Goal: Task Accomplishment & Management: Use online tool/utility

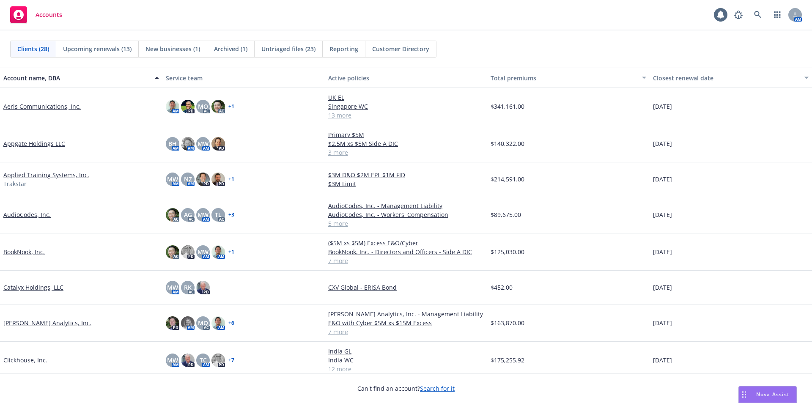
click at [37, 251] on link "BookNook, Inc." at bounding box center [23, 251] width 41 height 9
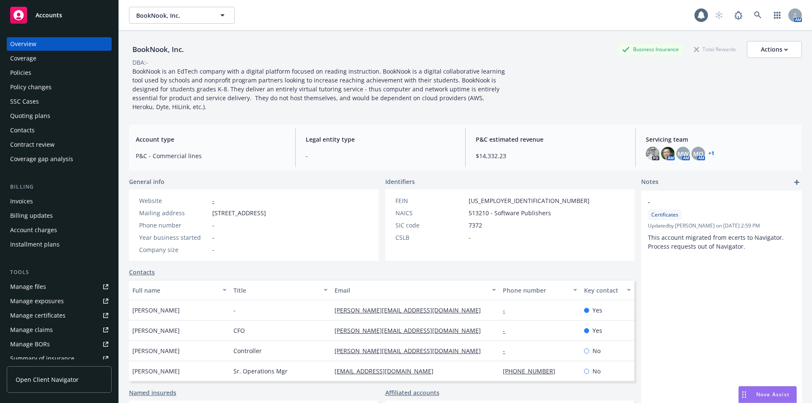
click at [34, 289] on div "Manage files" at bounding box center [28, 287] width 36 height 14
click at [48, 12] on span "Accounts" at bounding box center [49, 15] width 27 height 7
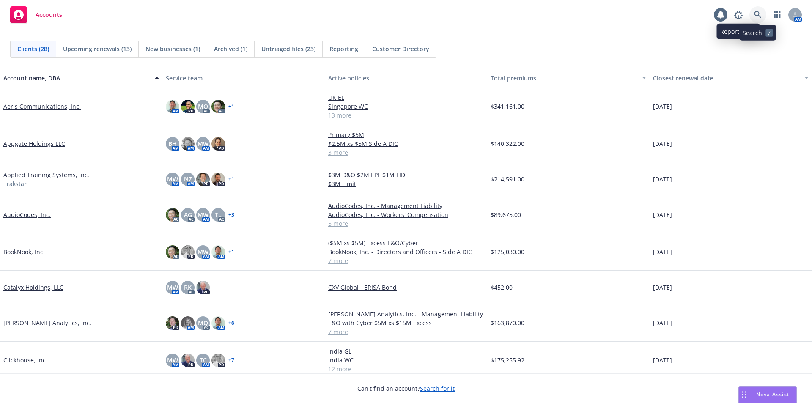
click at [757, 18] on icon at bounding box center [758, 15] width 8 height 8
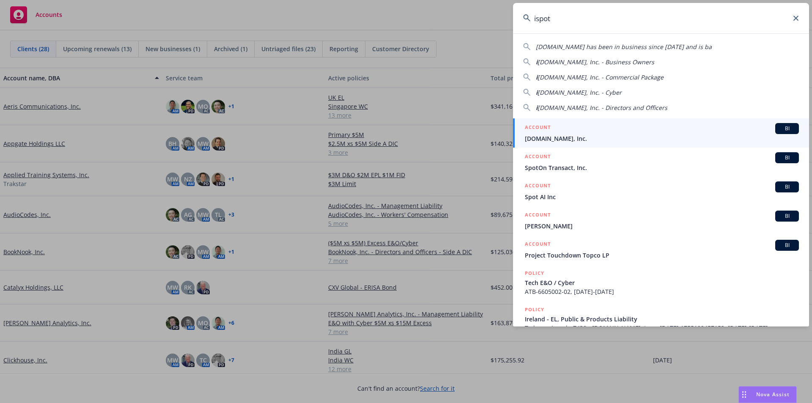
type input "ispot"
click at [691, 129] on div "ACCOUNT BI" at bounding box center [662, 128] width 274 height 11
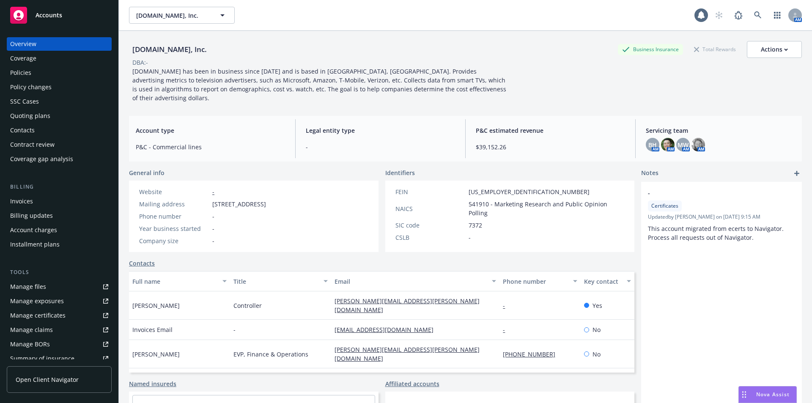
click at [25, 126] on div "Contacts" at bounding box center [22, 130] width 25 height 14
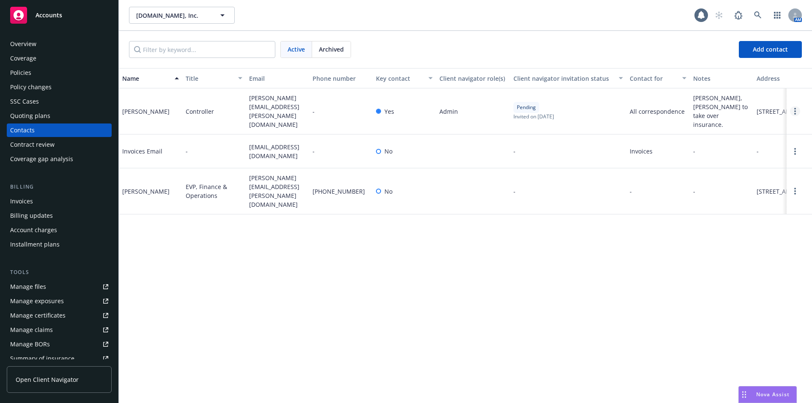
click at [791, 106] on link "Open options" at bounding box center [795, 111] width 10 height 10
click at [634, 268] on div "Name Title Email Phone number Key contact Client navigator role(s) Client navig…" at bounding box center [465, 235] width 693 height 335
click at [722, 109] on span "Per Dan, Andrew to take over insurance." at bounding box center [721, 111] width 57 height 36
click at [772, 47] on span "Add contact" at bounding box center [770, 49] width 35 height 8
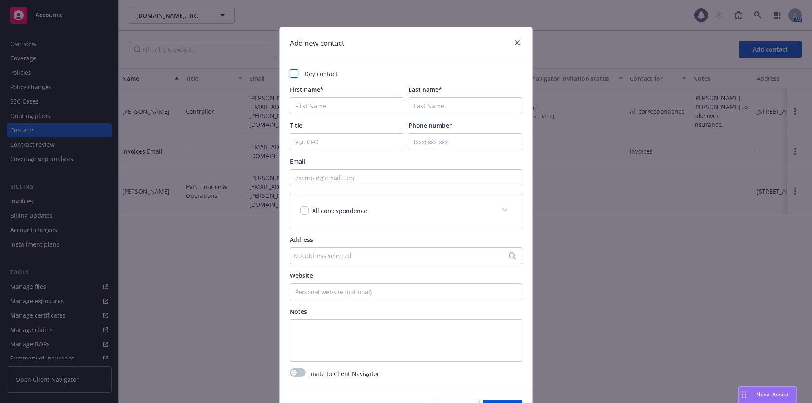
click at [291, 76] on div at bounding box center [294, 73] width 8 height 8
checkbox input "true"
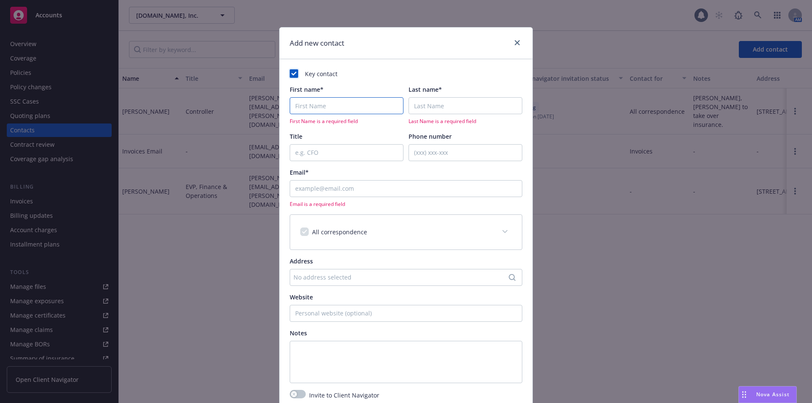
click at [304, 107] on input "First name*" at bounding box center [347, 105] width 114 height 17
type input "Hope"
click at [473, 111] on input "Last name*" at bounding box center [466, 105] width 114 height 17
click at [430, 105] on input "Last name*" at bounding box center [466, 105] width 114 height 17
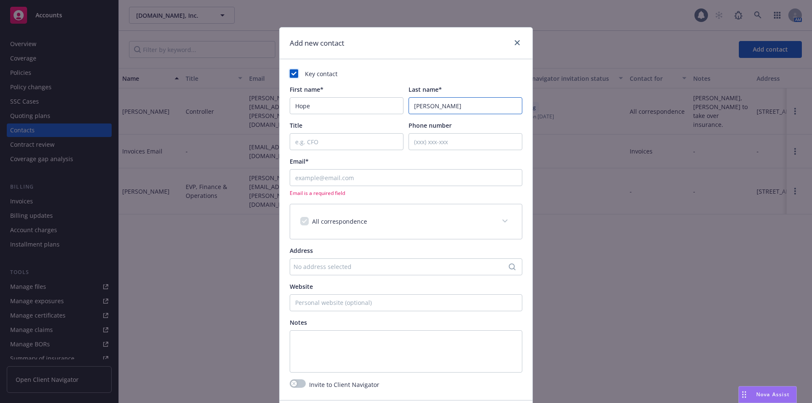
type input "Reed"
click at [367, 162] on div "Email*" at bounding box center [406, 161] width 233 height 9
click at [319, 144] on input "Title" at bounding box center [347, 141] width 114 height 17
paste input "VP, Controller"
type input "VP, Controller"
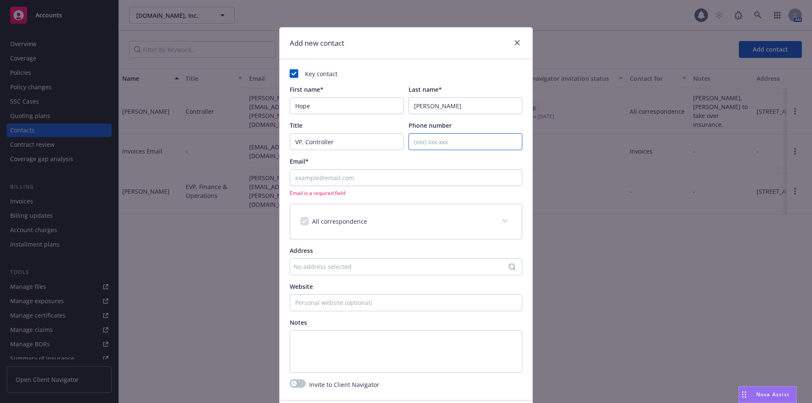
click at [426, 141] on input "Phone number" at bounding box center [466, 141] width 114 height 17
drag, startPoint x: 437, startPoint y: 144, endPoint x: 433, endPoint y: 145, distance: 4.8
click at [437, 144] on input "Phone number" at bounding box center [466, 141] width 114 height 17
click at [420, 142] on input "206240-9040" at bounding box center [466, 141] width 114 height 17
type input "206-240-9040"
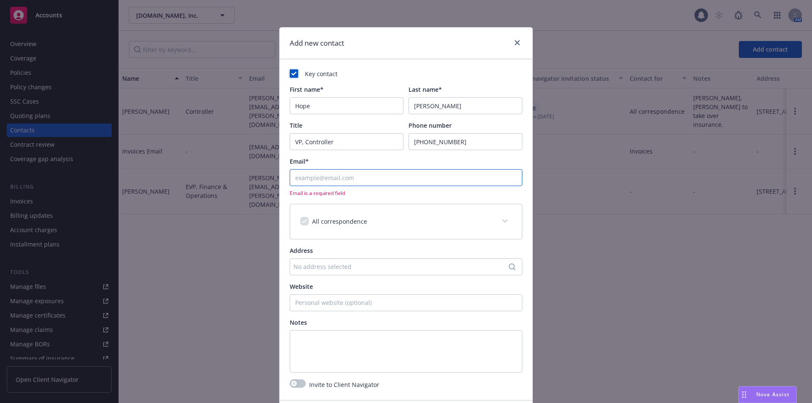
click at [383, 176] on input "Email*" at bounding box center [406, 177] width 233 height 17
click at [300, 176] on input "Email*" at bounding box center [406, 177] width 233 height 17
paste input "Hope Reed <hope.reed@ispot.tv>"
click at [326, 177] on input "Hope Reed <hope.reed@ispot.tv" at bounding box center [406, 177] width 233 height 17
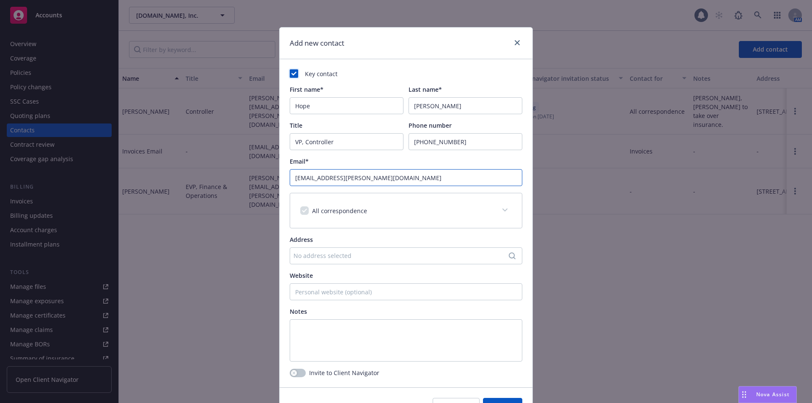
type input "hope.reed@ispot.tv"
click at [412, 162] on div "Email*" at bounding box center [406, 161] width 233 height 9
click at [498, 208] on span at bounding box center [505, 210] width 14 height 14
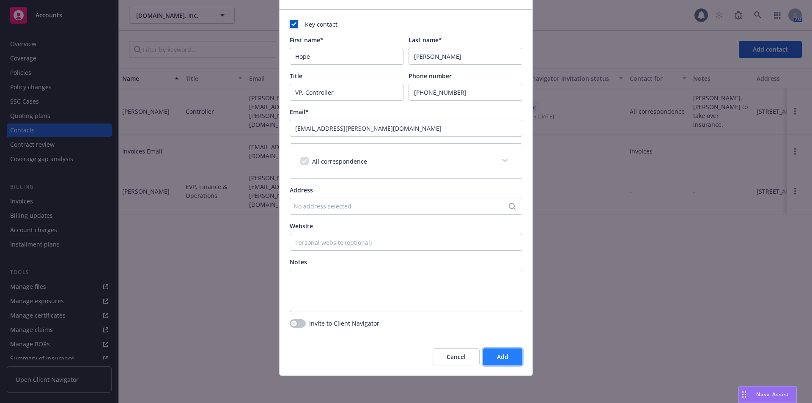
click at [501, 358] on span "Add" at bounding box center [502, 357] width 11 height 8
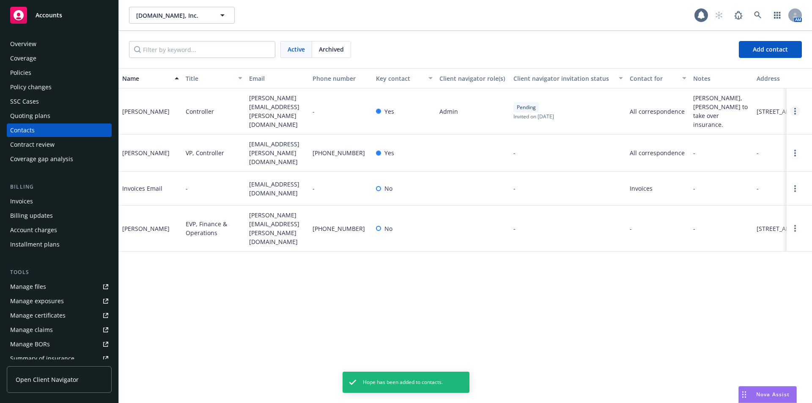
click at [796, 107] on link "Open options" at bounding box center [795, 111] width 10 height 10
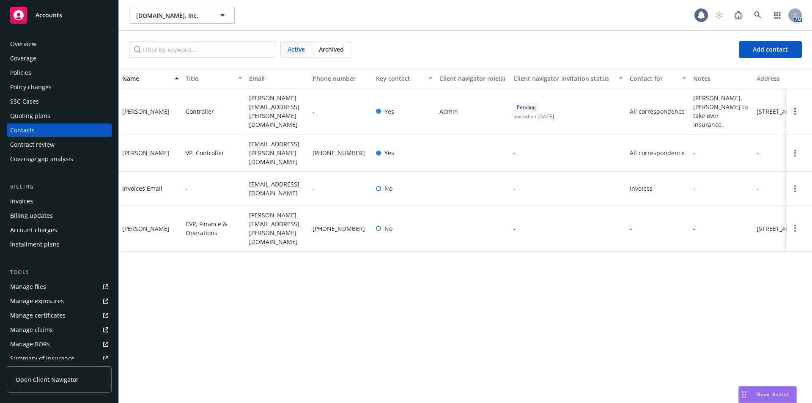
click at [795, 110] on circle "Open options" at bounding box center [795, 111] width 2 height 2
click at [659, 277] on div "Name Title Email Phone number Key contact Client navigator role(s) Client navig…" at bounding box center [465, 235] width 693 height 335
click at [795, 108] on icon "Open options" at bounding box center [795, 111] width 2 height 7
click at [771, 76] on link "Cancel invite" at bounding box center [756, 76] width 66 height 17
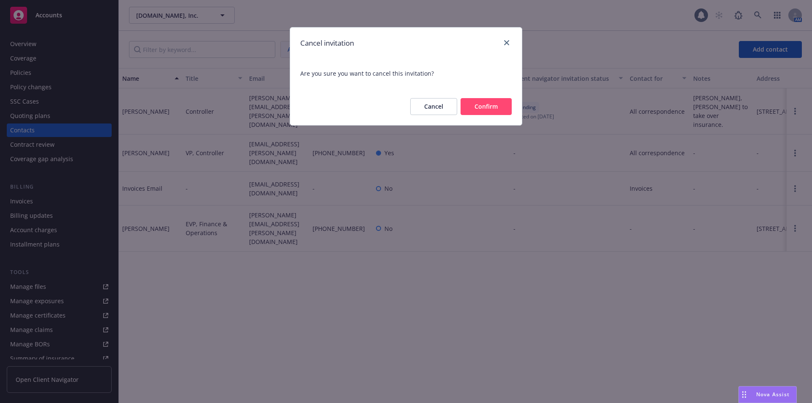
click at [503, 110] on button "Confirm" at bounding box center [486, 106] width 51 height 17
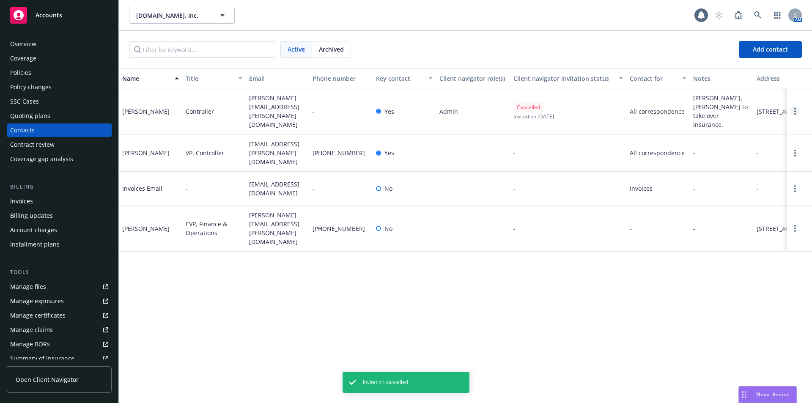
click at [794, 108] on icon "Open options" at bounding box center [795, 111] width 2 height 7
click at [749, 94] on link "Archive" at bounding box center [756, 100] width 66 height 17
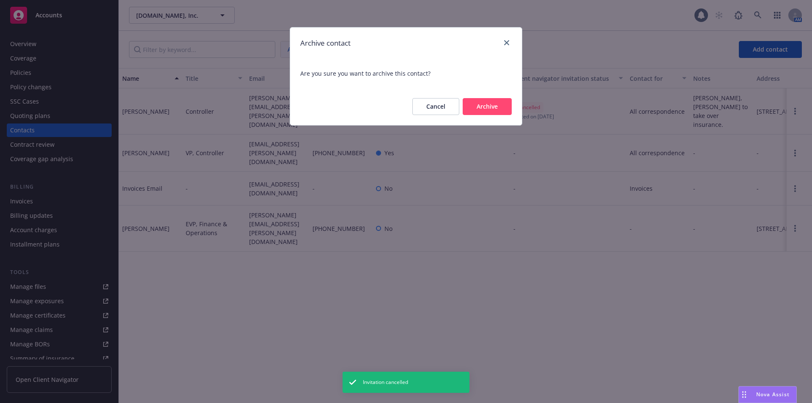
click at [502, 110] on button "Archive" at bounding box center [487, 106] width 49 height 17
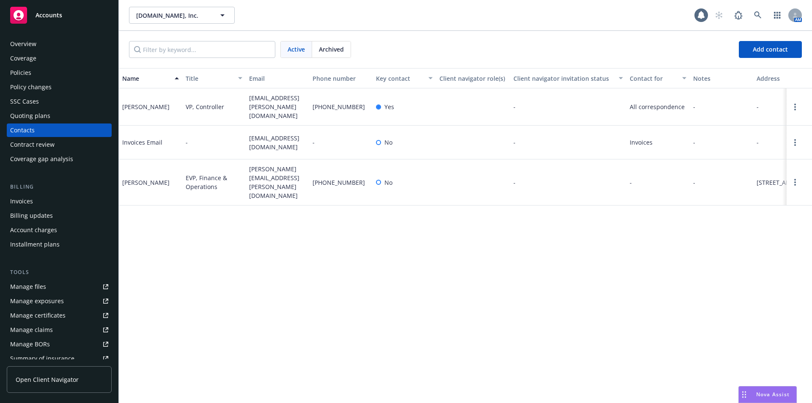
click at [269, 250] on div "Name Title Email Phone number Key contact Client navigator role(s) Client navig…" at bounding box center [465, 235] width 693 height 335
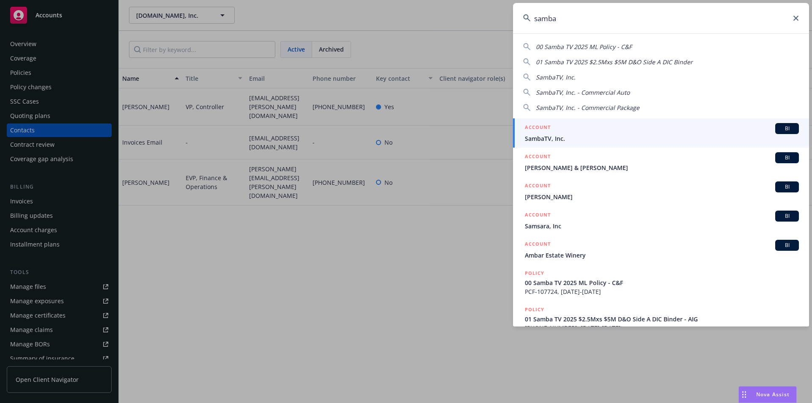
type input "samba"
click at [551, 135] on span "SambaTV, Inc." at bounding box center [662, 138] width 274 height 9
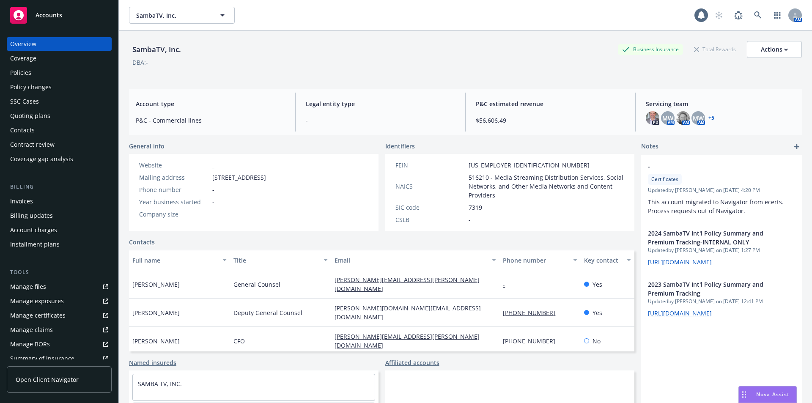
click at [21, 117] on div "Quoting plans" at bounding box center [30, 116] width 40 height 14
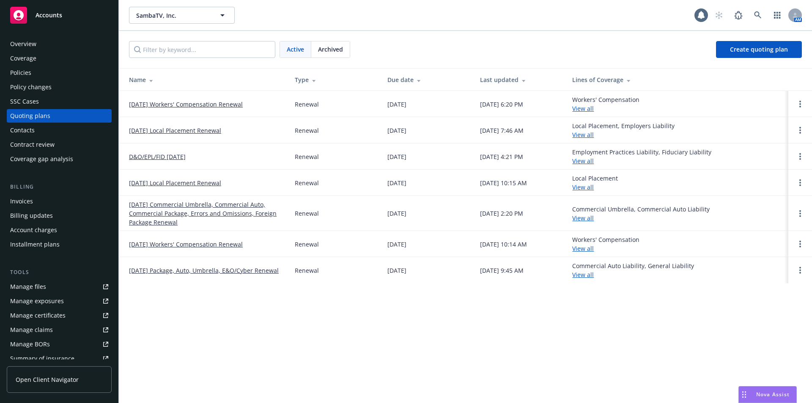
click at [183, 131] on link "06/03/25 Local Placement Renewal" at bounding box center [175, 130] width 92 height 9
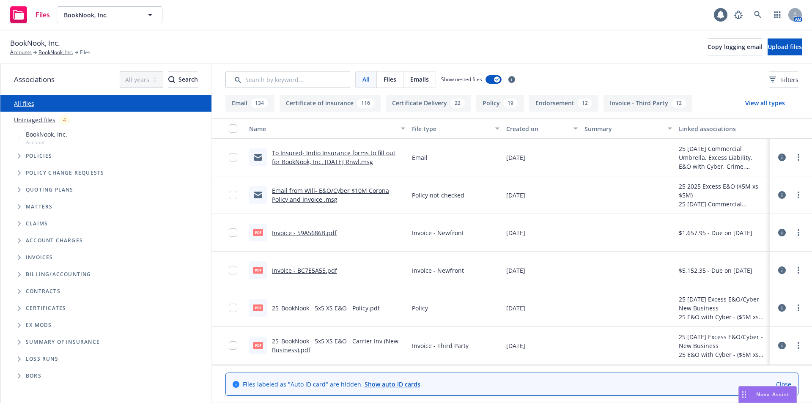
click at [226, 30] on div "BookNook, Inc. Accounts BookNook, Inc. Files Copy logging email Upload files" at bounding box center [406, 47] width 812 height 34
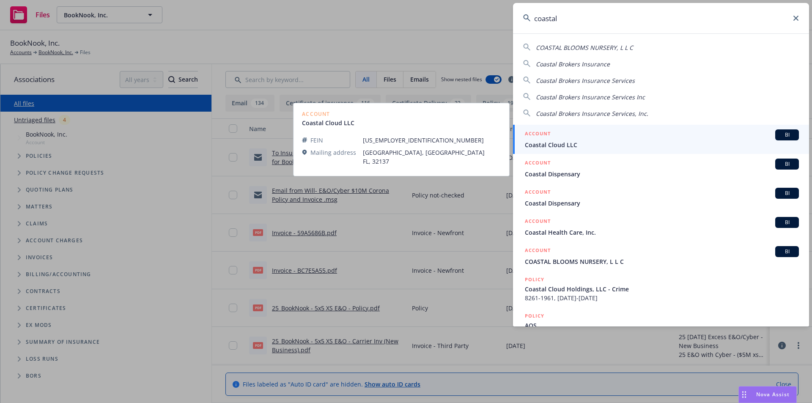
type input "coastal"
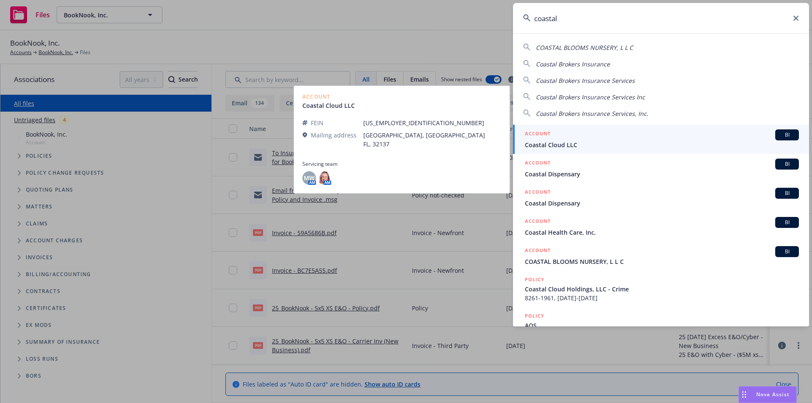
click at [583, 142] on span "Coastal Cloud LLC" at bounding box center [662, 144] width 274 height 9
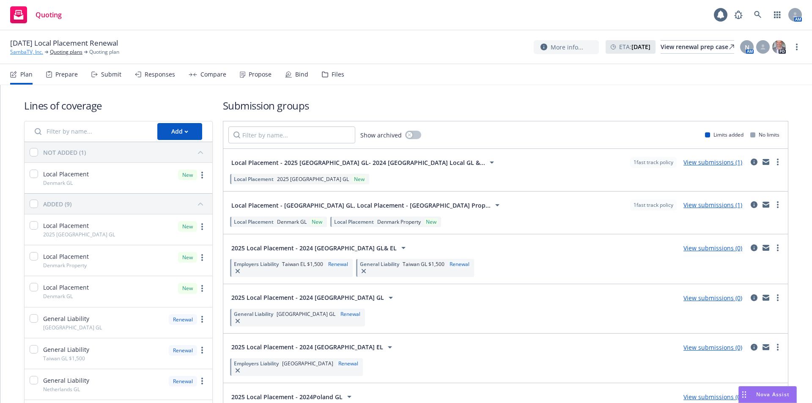
click at [16, 50] on link "SambaTV, Inc." at bounding box center [26, 52] width 33 height 8
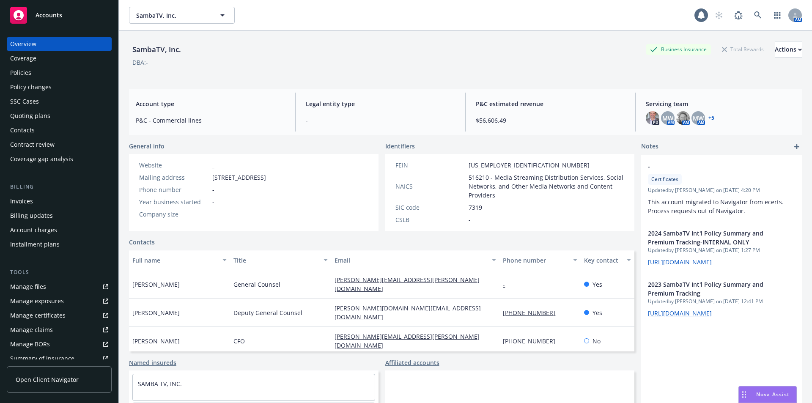
click at [30, 72] on div "Policies" at bounding box center [20, 73] width 21 height 14
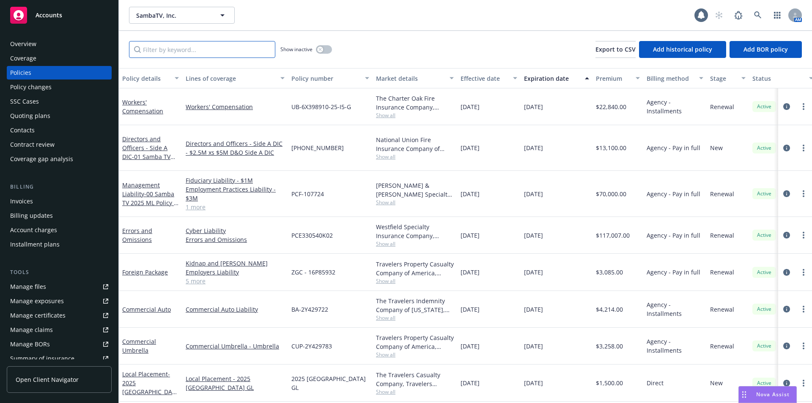
click at [175, 53] on input "Filter by keyword..." at bounding box center [202, 49] width 146 height 17
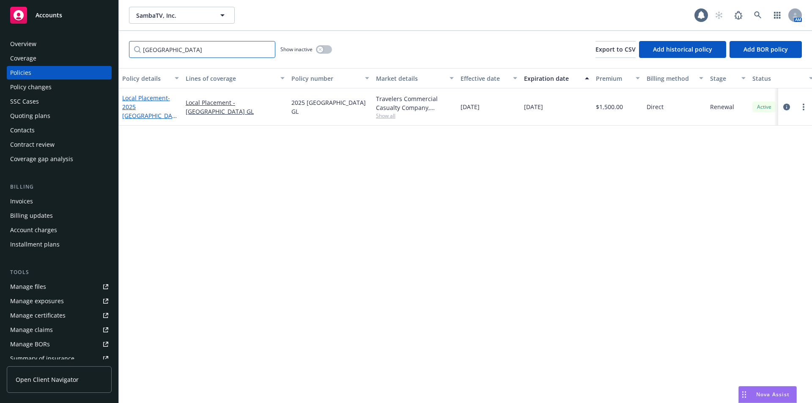
type input "denmark"
click at [168, 112] on span "- 2025 Denmark GL" at bounding box center [149, 111] width 55 height 35
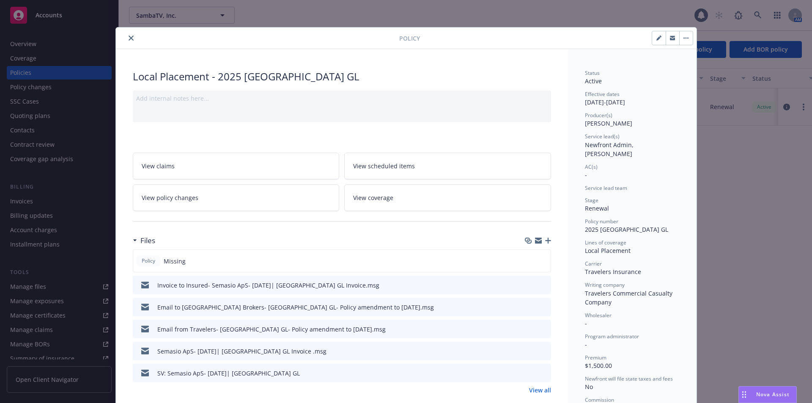
click at [680, 37] on button "button" at bounding box center [686, 38] width 14 height 14
click at [548, 42] on div "Manage lines of coverage Renew with incumbent End policy Set prior policies Set…" at bounding box center [556, 38] width 273 height 14
click at [546, 241] on icon "button" at bounding box center [548, 241] width 6 height 6
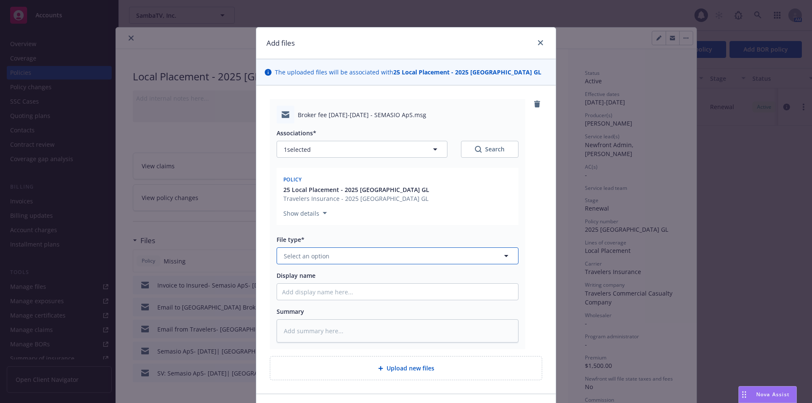
click at [288, 260] on span "Select an option" at bounding box center [307, 256] width 46 height 9
type input "b"
type input "invoice"
click at [321, 305] on span "Invoice - Third Party" at bounding box center [314, 301] width 58 height 9
click at [335, 288] on input "Display name" at bounding box center [397, 292] width 241 height 16
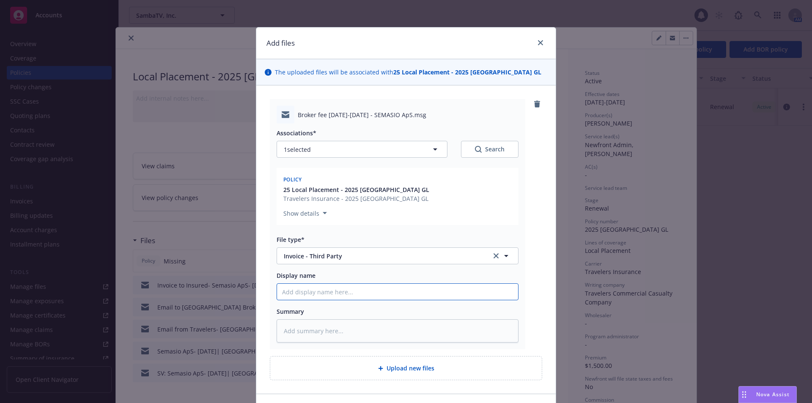
click at [287, 291] on input "Display name" at bounding box center [397, 292] width 241 height 16
type textarea "x"
type input "E"
type textarea "x"
type input "Ema"
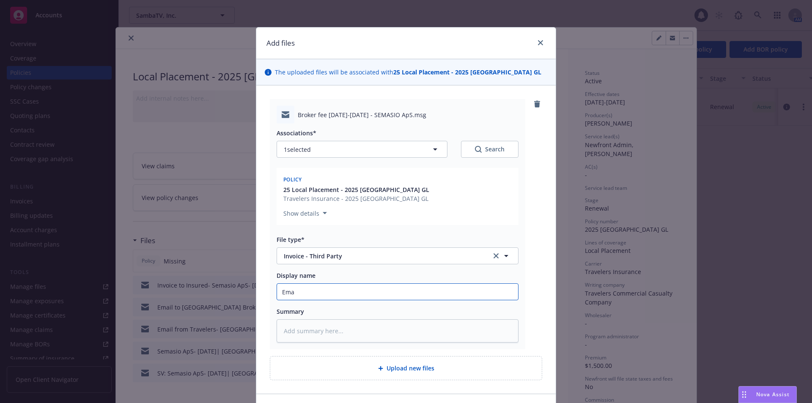
type textarea "x"
type input "Emai"
type textarea "x"
type input "Email"
type textarea "x"
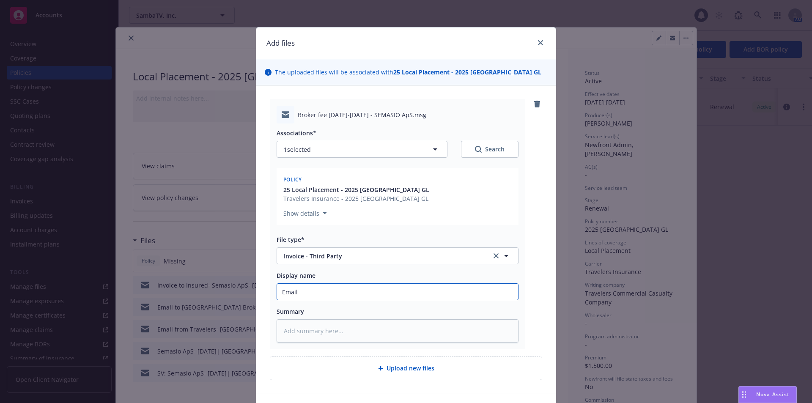
type input "Email"
type textarea "x"
type input "Email f"
type textarea "x"
type input "Email fr"
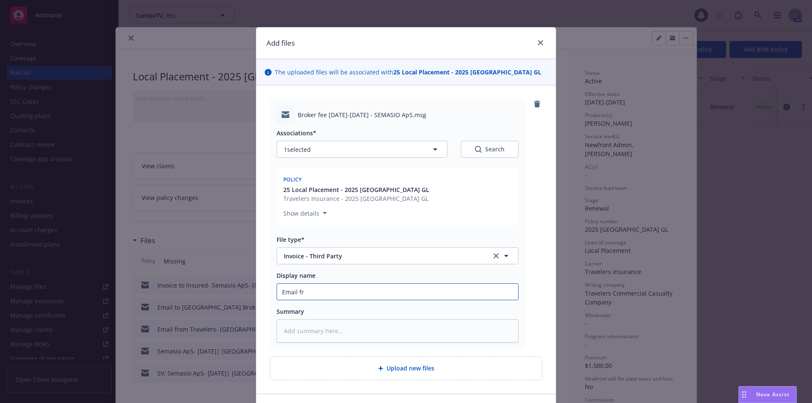
type textarea "x"
type input "Email fro"
type textarea "x"
type input "Email from"
type textarea "x"
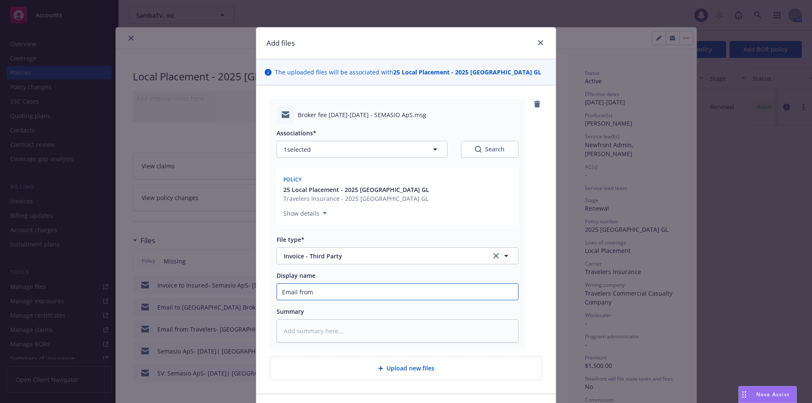
type input "Email from"
type textarea "x"
type input "Email from l"
type textarea "x"
type input "Email from lo"
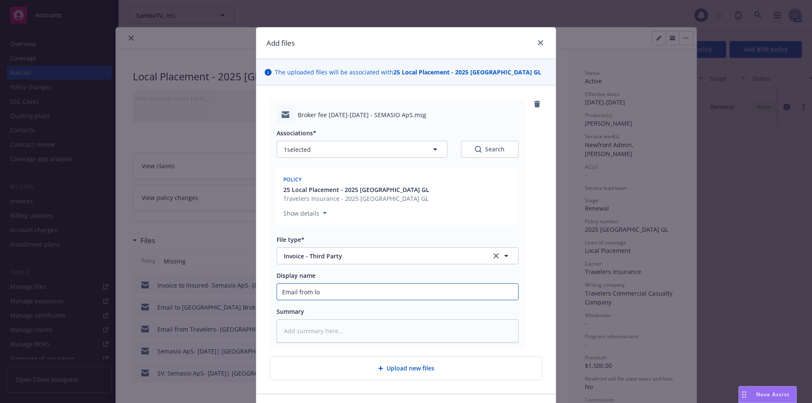
type textarea "x"
type input "Email from loc"
type textarea "x"
type input "Email from loca"
type textarea "x"
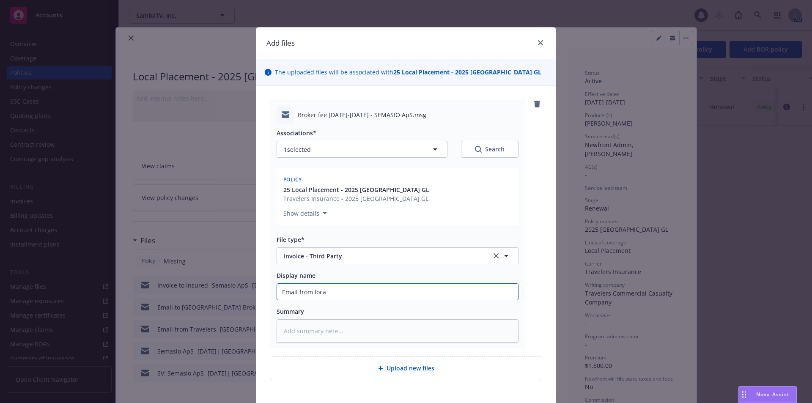
type input "Email from local"
type textarea "x"
type input "Email from local"
type textarea "x"
type input "Email from local b"
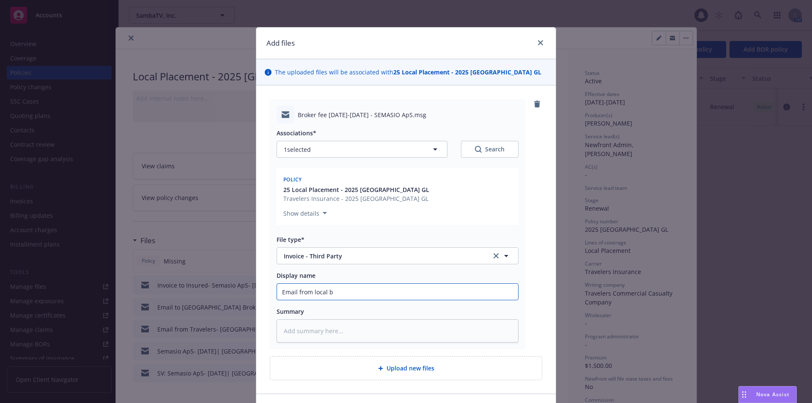
type textarea "x"
type input "Email from local br"
type textarea "x"
type input "Email from local bro"
type textarea "x"
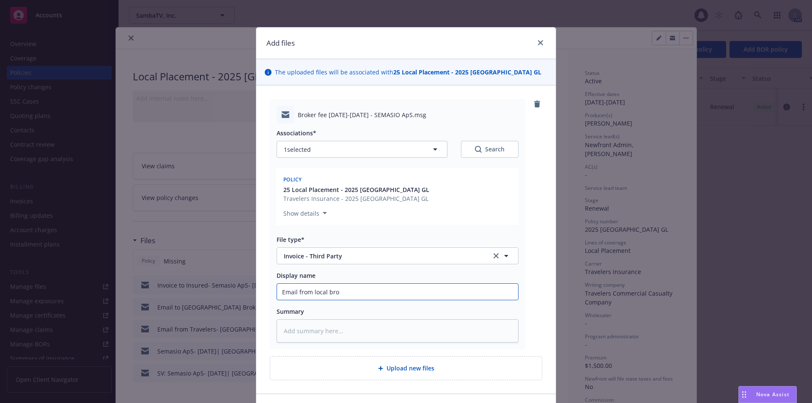
type input "Email from local brok"
type textarea "x"
type input "Email from local broke"
type textarea "x"
type input "Email from local broker"
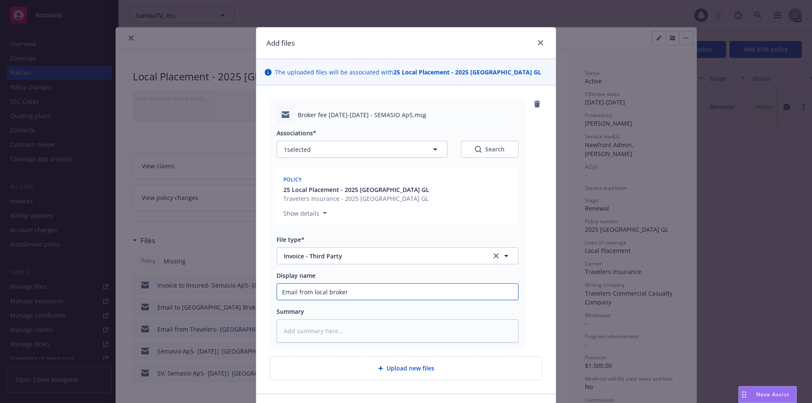
type textarea "x"
type input "Email from local broker-"
type textarea "x"
type input "Email from local broker-"
paste input "Broker fee 2025-2026 - SEMASIO ApS"
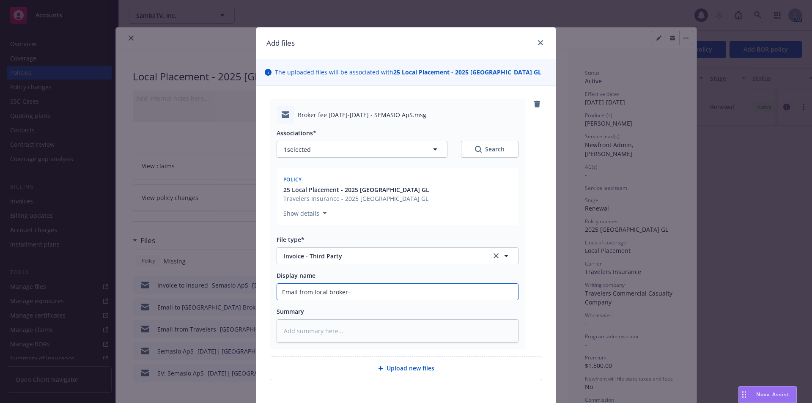
type textarea "x"
type input "Email from local broker- Broker fee 2025-2026 - SEMASIO ApS"
click at [348, 292] on input "Email from local broker- Broker fee 2025-2026 - SEMASIO ApS" at bounding box center [397, 292] width 241 height 16
type textarea "x"
type input "Email from local broker- DBroker fee 2025-2026 - SEMASIO ApS"
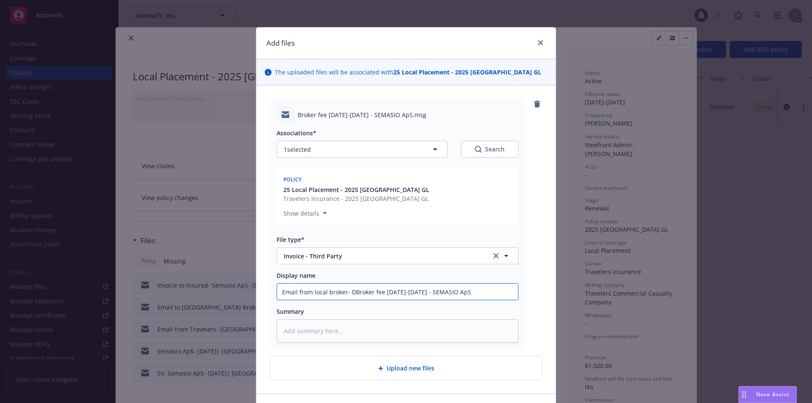
type textarea "x"
type input "Email from local broker- DeBroker fee 2025-2026 - SEMASIO ApS"
type textarea "x"
type input "Email from local broker- DenBroker fee 2025-2026 - SEMASIO ApS"
type textarea "x"
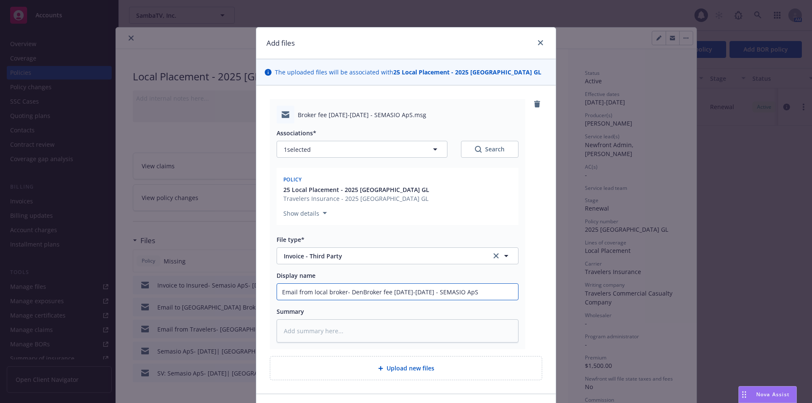
type input "Email from local broker- DenmBroker fee 2025-2026 - SEMASIO ApS"
type textarea "x"
type input "Email from local broker- DenmaBroker fee 2025-2026 - SEMASIO ApS"
type textarea "x"
type input "Email from local broker- DenmarBroker fee 2025-2026 - SEMASIO ApS"
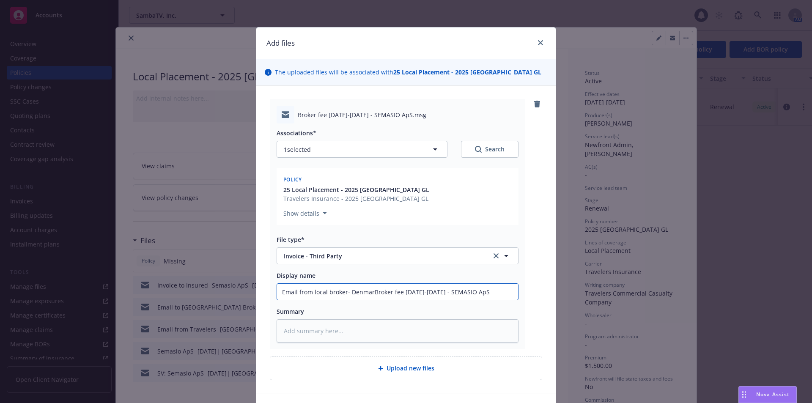
type textarea "x"
type input "Email from local broker- DenmarkBroker fee 2025-2026 - SEMASIO ApS"
type textarea "x"
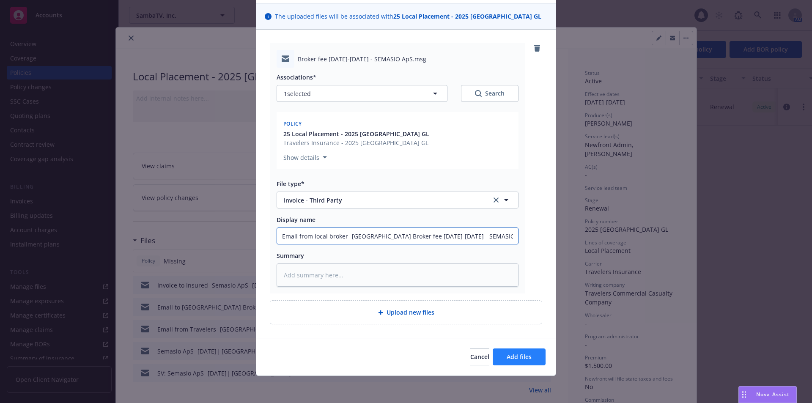
type input "Email from local broker- Denmark Broker fee 2025-2026 - SEMASIO ApS"
click at [513, 354] on span "Add files" at bounding box center [519, 357] width 25 height 8
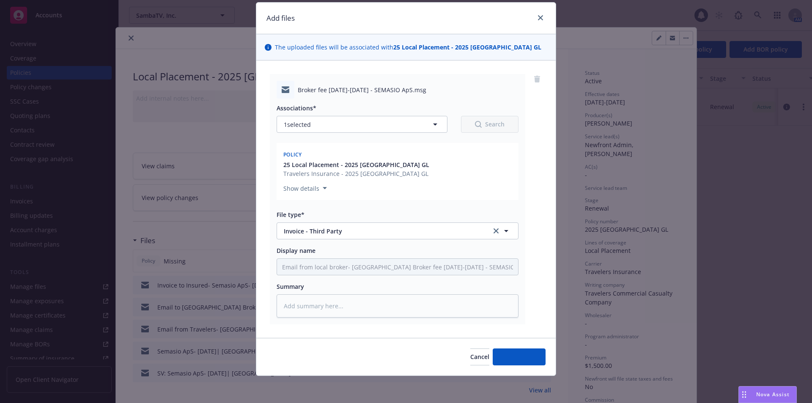
scroll to position [25, 0]
type textarea "x"
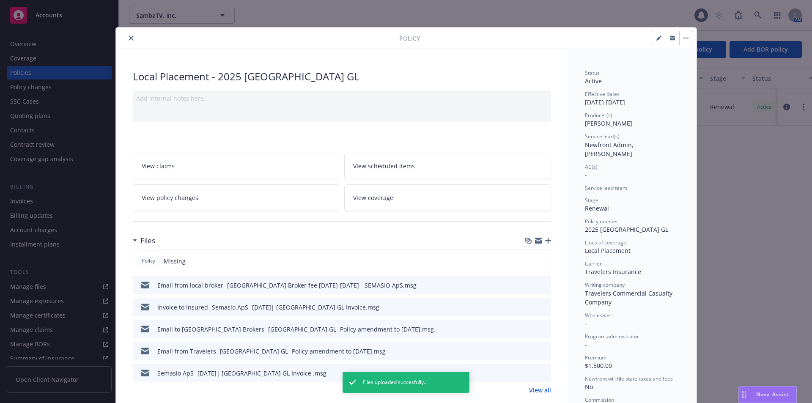
click at [126, 37] on button "close" at bounding box center [131, 38] width 10 height 10
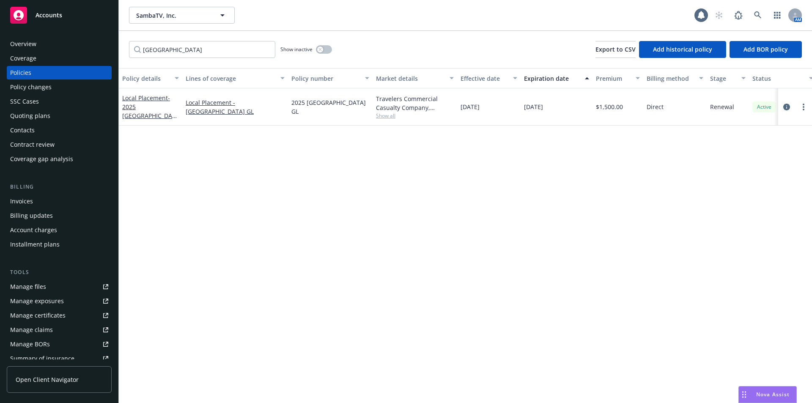
click at [470, 22] on div "SambaTV, Inc. SambaTV, Inc." at bounding box center [411, 15] width 565 height 17
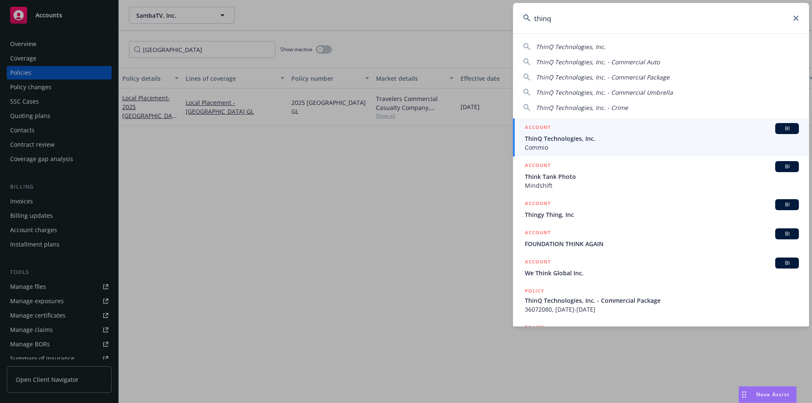
type input "thinq"
click at [611, 136] on span "ThinQ Technologies, Inc." at bounding box center [662, 138] width 274 height 9
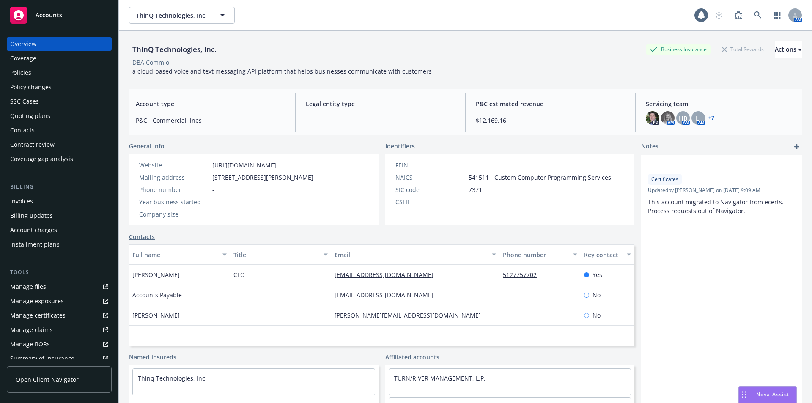
click at [25, 119] on div "Quoting plans" at bounding box center [30, 116] width 40 height 14
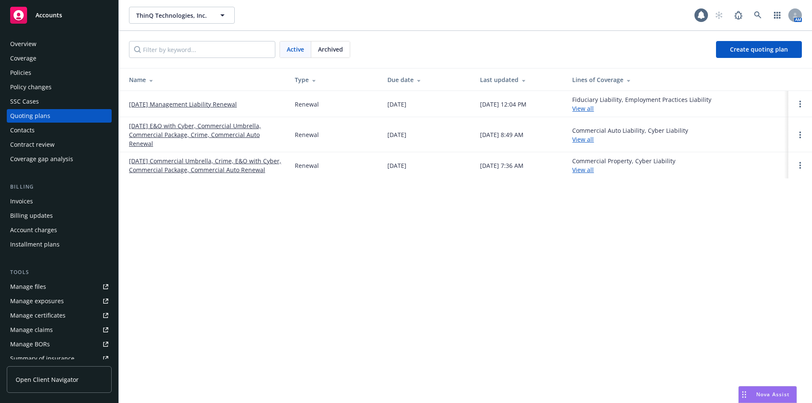
click at [192, 126] on link "09/01/25 E&O with Cyber, Commercial Umbrella, Commercial Package, Crime, Commer…" at bounding box center [205, 134] width 152 height 27
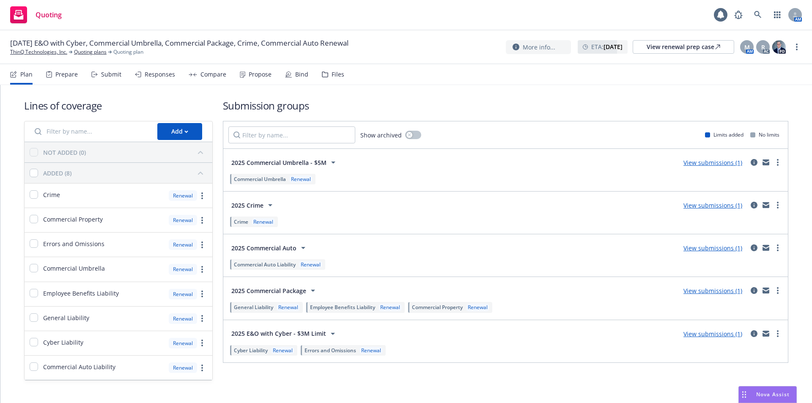
click at [326, 72] on div "Files" at bounding box center [333, 74] width 22 height 20
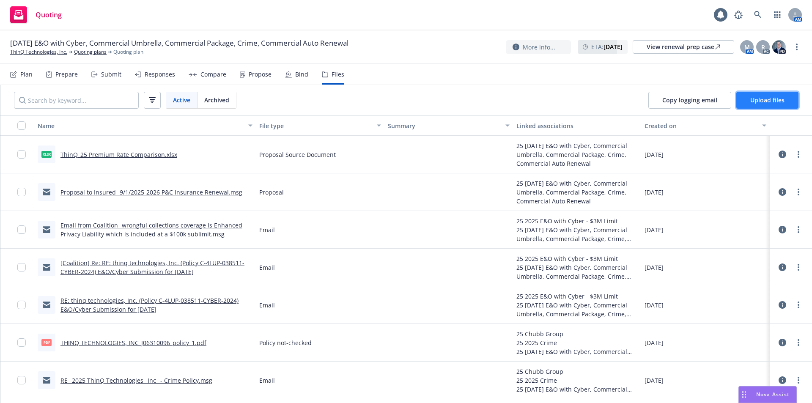
click at [771, 101] on span "Upload files" at bounding box center [767, 100] width 34 height 8
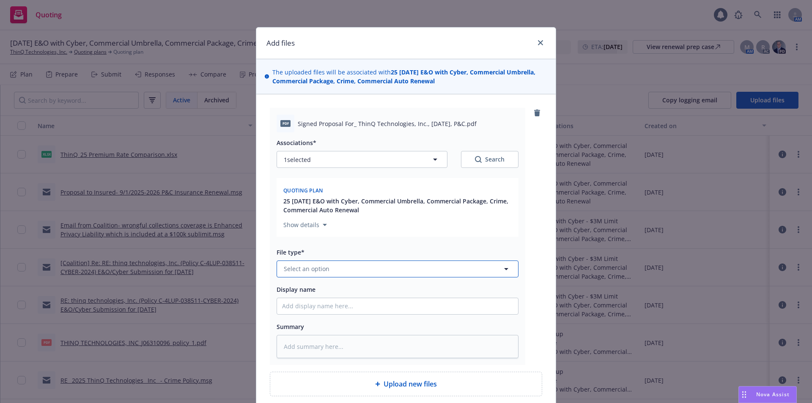
click at [312, 269] on span "Select an option" at bounding box center [307, 268] width 46 height 9
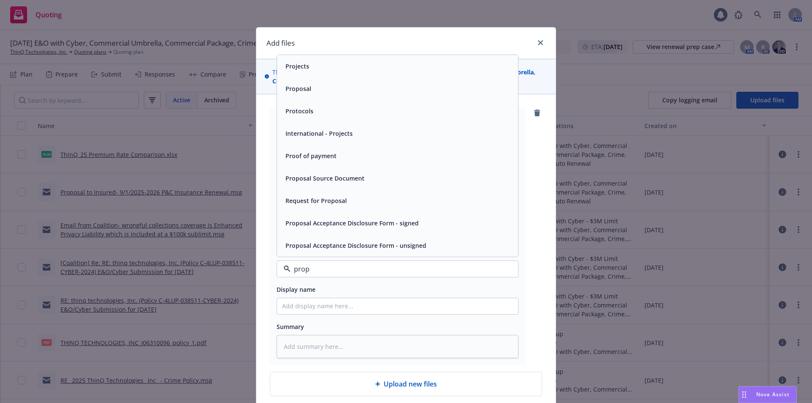
type input "propo"
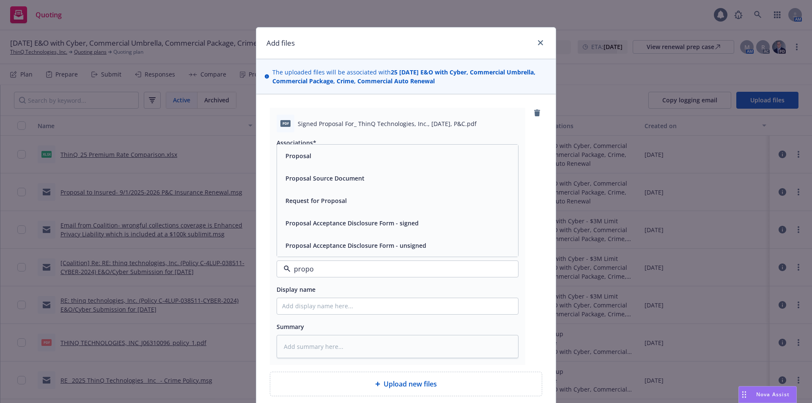
click at [358, 222] on span "Proposal Acceptance Disclosure Form - signed" at bounding box center [351, 223] width 133 height 9
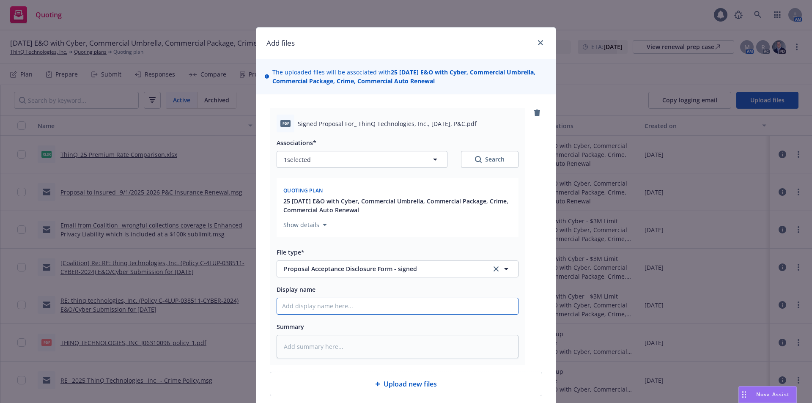
click at [321, 305] on input "Display name" at bounding box center [397, 306] width 241 height 16
paste input "Signed Proposal For_ ThinQ Technologies, Inc., September 2025, P&C"
type textarea "x"
click at [475, 308] on input "Signed Proposal For_ ThinQ Technologies, Inc., September 2025, P&C" at bounding box center [397, 306] width 241 height 16
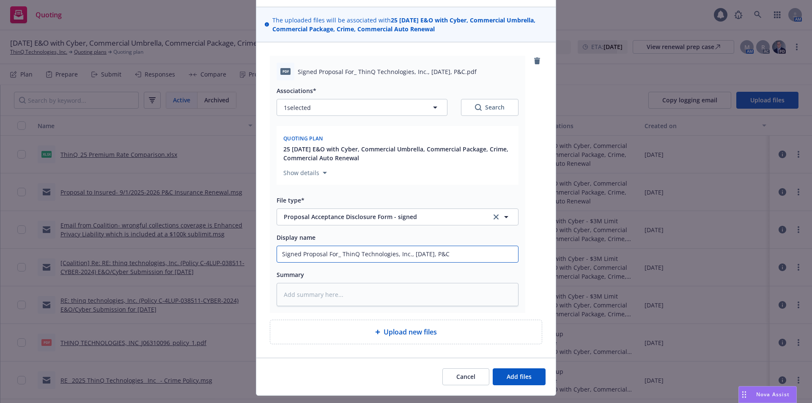
scroll to position [72, 0]
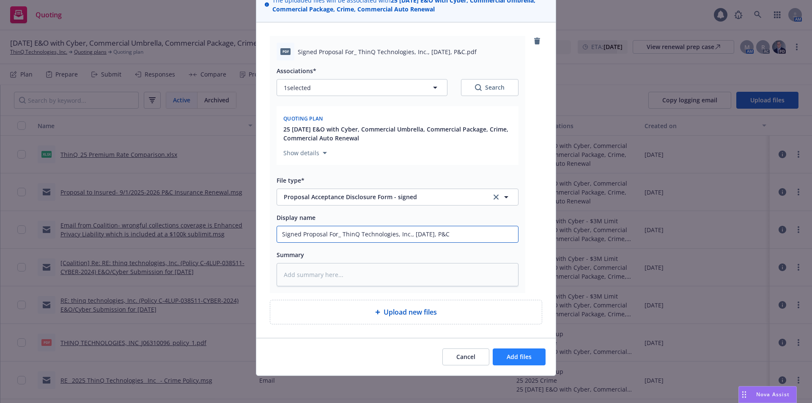
type input "Signed Proposal For_ ThinQ Technologies, Inc., September 2025, P&C"
click at [512, 359] on span "Add files" at bounding box center [519, 357] width 25 height 8
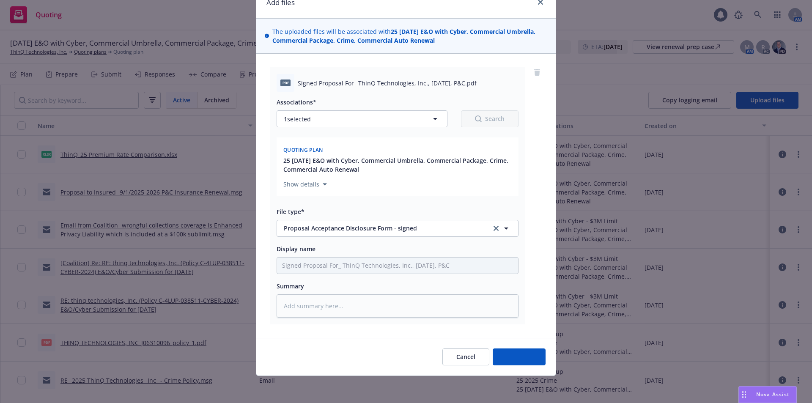
scroll to position [41, 0]
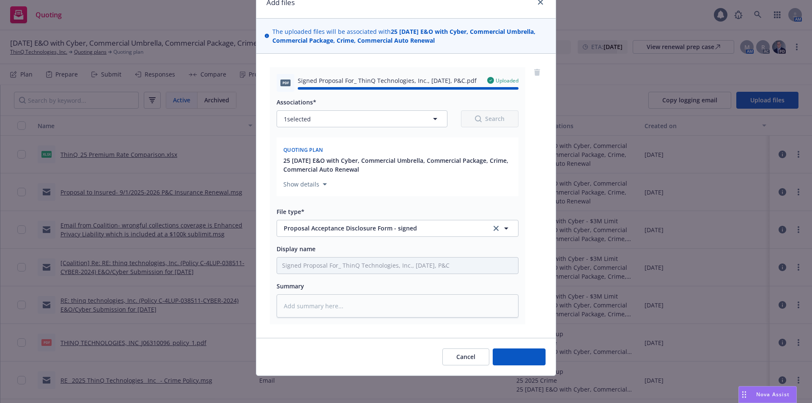
type textarea "x"
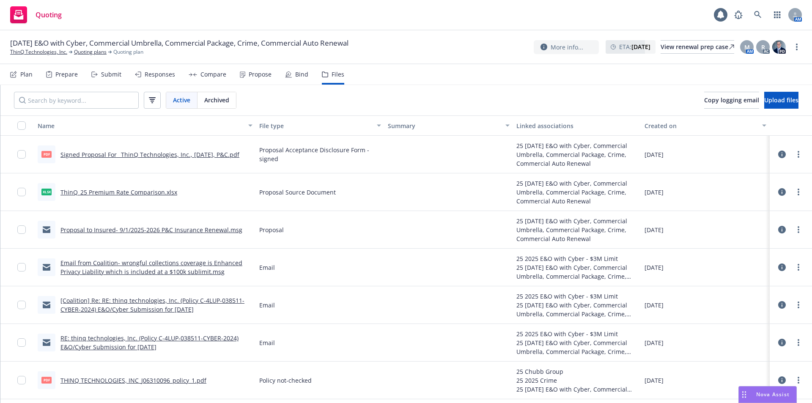
click at [677, 19] on div "Quoting 1 AM" at bounding box center [406, 15] width 812 height 30
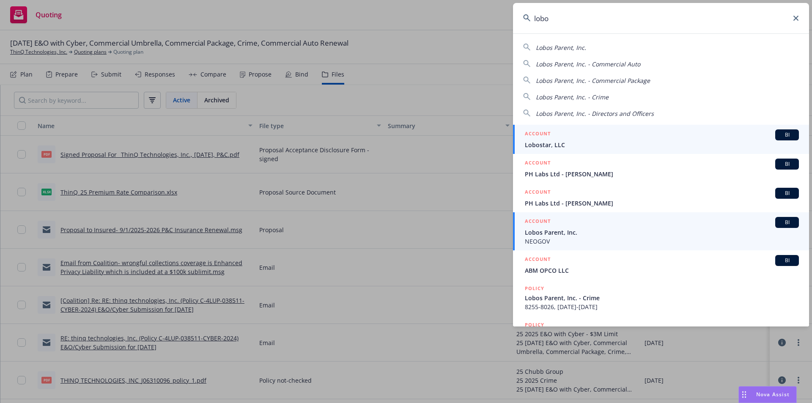
type input "lobo"
click at [619, 233] on span "Lobos Parent, Inc." at bounding box center [662, 232] width 274 height 9
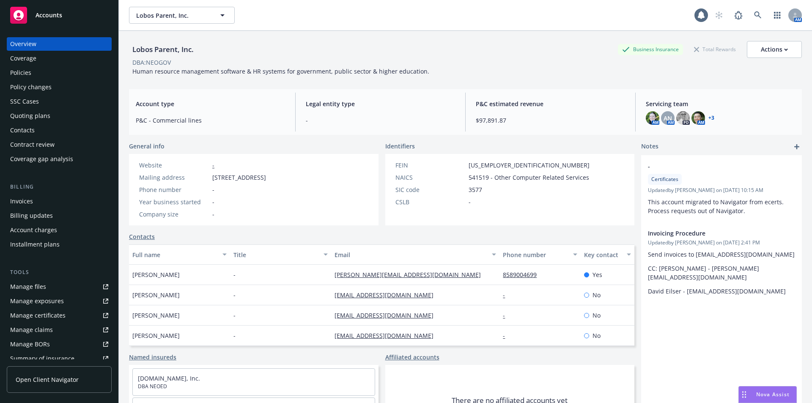
click at [33, 68] on div "Policies" at bounding box center [59, 73] width 98 height 14
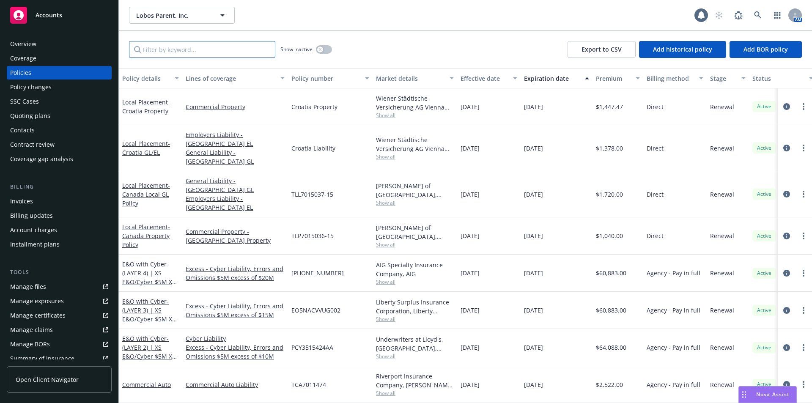
click at [156, 49] on input "Filter by keyword..." at bounding box center [202, 49] width 146 height 17
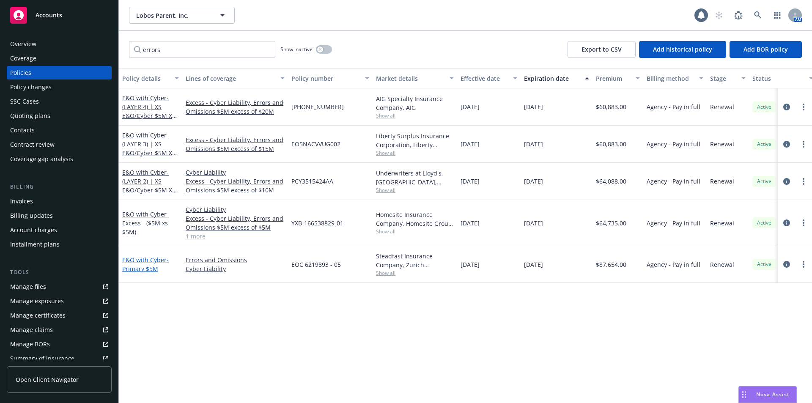
click at [150, 259] on link "E&O with Cyber - Primary $5M" at bounding box center [145, 264] width 47 height 17
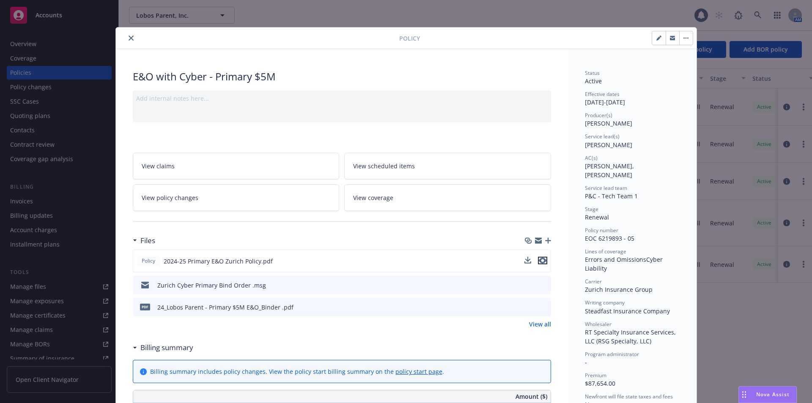
click at [539, 259] on icon "preview file" at bounding box center [543, 261] width 8 height 6
click at [129, 38] on icon "close" at bounding box center [131, 38] width 5 height 5
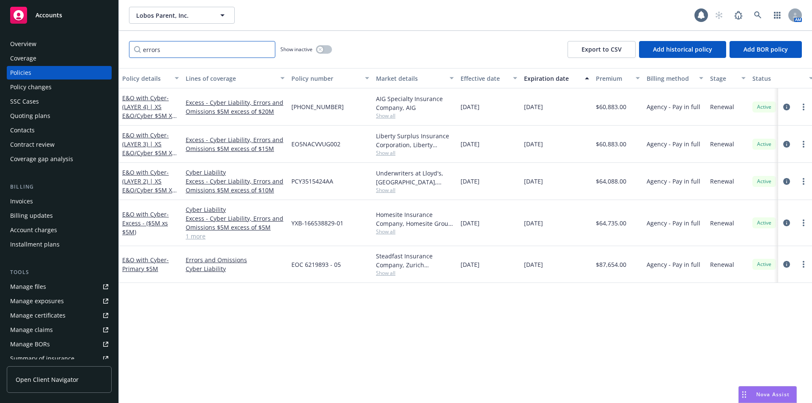
drag, startPoint x: 168, startPoint y: 50, endPoint x: 41, endPoint y: 58, distance: 127.6
click at [41, 59] on div "Accounts Overview Coverage Policies Policy changes SSC Cases Quoting plans Cont…" at bounding box center [406, 201] width 812 height 403
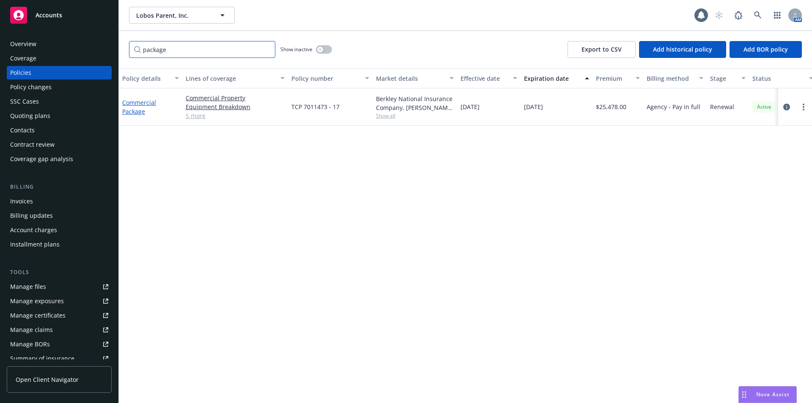
type input "package"
click at [133, 103] on link "Commercial Package" at bounding box center [139, 107] width 34 height 17
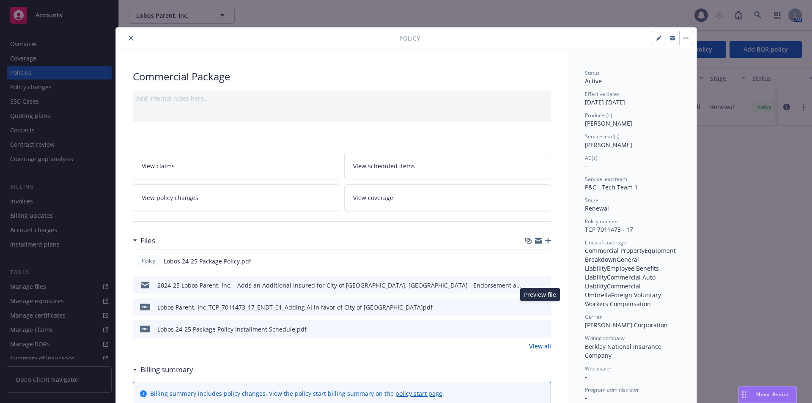
click at [544, 306] on button "preview file" at bounding box center [542, 307] width 9 height 8
click at [541, 261] on icon "preview file" at bounding box center [543, 261] width 8 height 6
click at [126, 38] on button "close" at bounding box center [131, 38] width 10 height 10
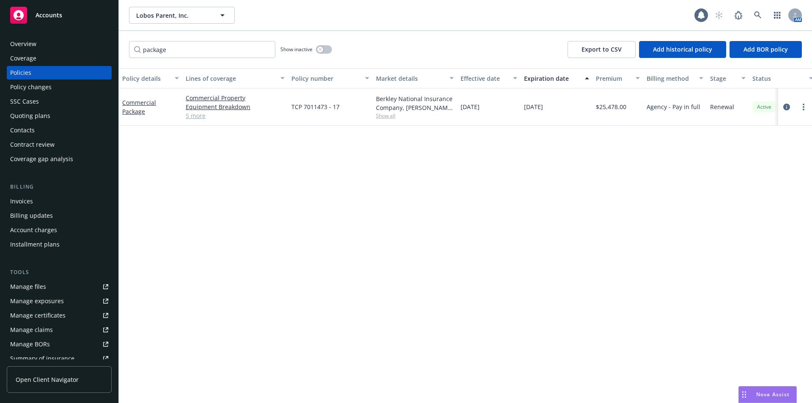
click at [258, 225] on div "Policy details Lines of coverage Policy number Market details Effective date Ex…" at bounding box center [465, 235] width 693 height 335
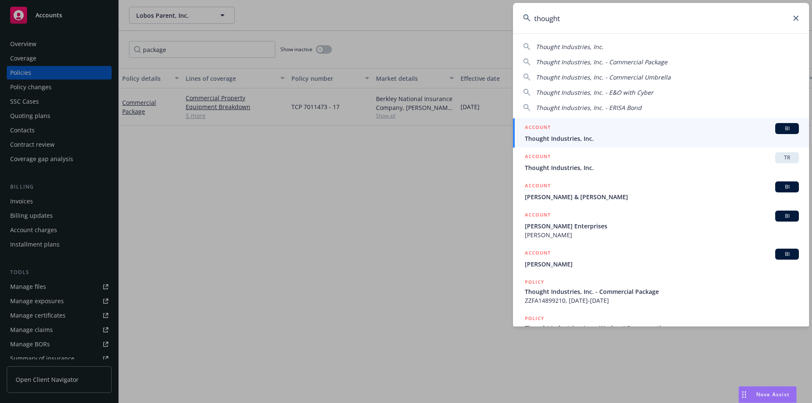
type input "thought"
click at [593, 137] on span "Thought Industries, Inc." at bounding box center [662, 138] width 274 height 9
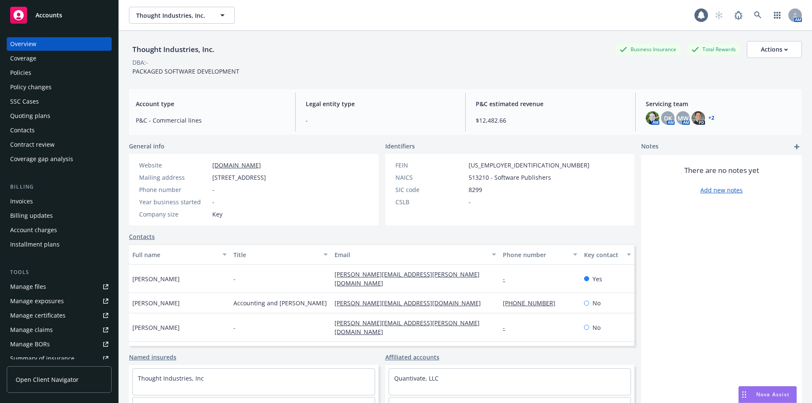
click at [38, 76] on div "Policies" at bounding box center [59, 73] width 98 height 14
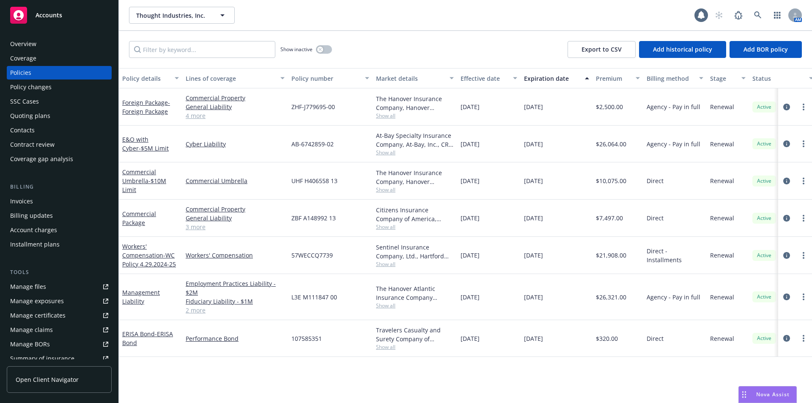
click at [19, 285] on div "Manage files" at bounding box center [28, 287] width 36 height 14
click at [36, 114] on div "Quoting plans" at bounding box center [30, 116] width 40 height 14
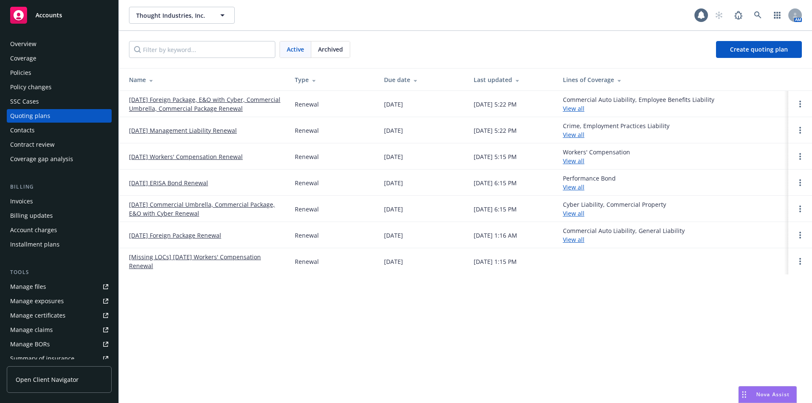
click at [21, 71] on div "Policies" at bounding box center [20, 73] width 21 height 14
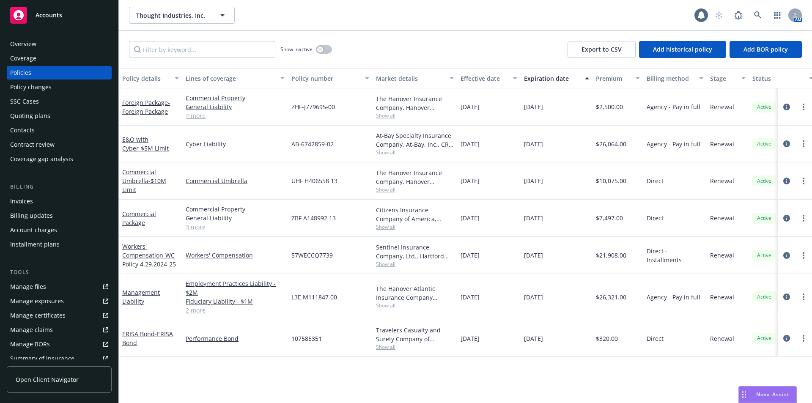
click at [25, 117] on div "Quoting plans" at bounding box center [30, 116] width 40 height 14
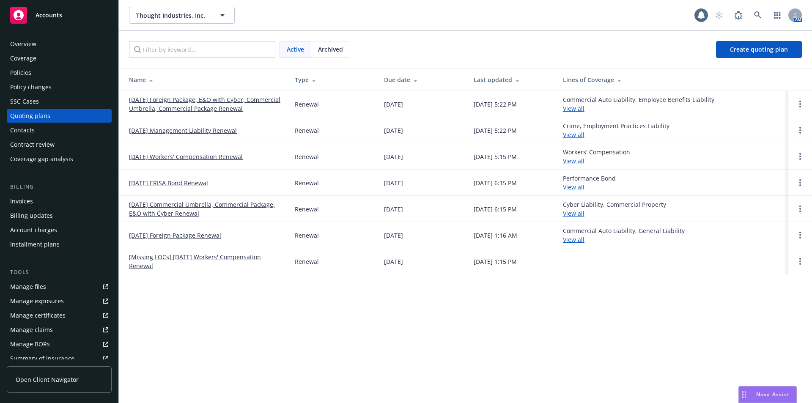
click at [173, 98] on link "[DATE] Foreign Package, E&O with Cyber, Commercial Umbrella, Commercial Package…" at bounding box center [205, 104] width 152 height 18
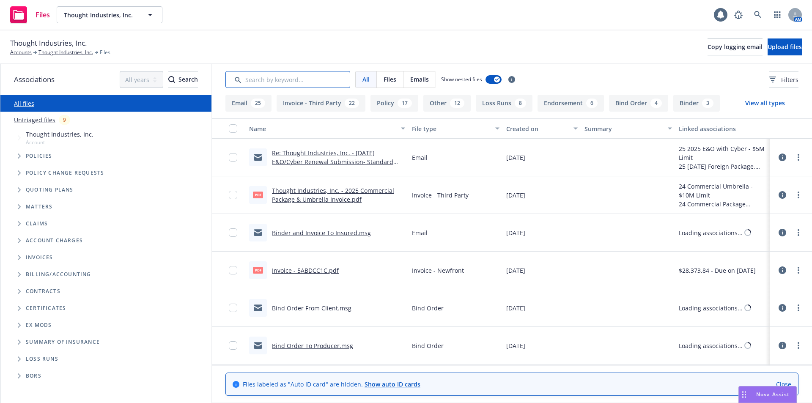
click at [262, 74] on input "Search by keyword..." at bounding box center [287, 79] width 125 height 17
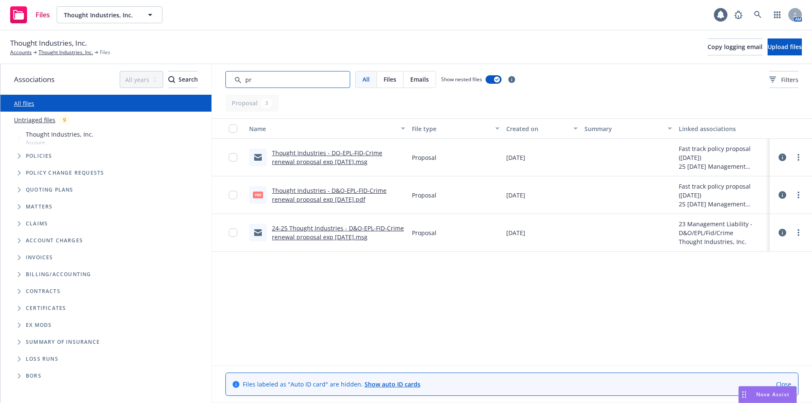
type input "p"
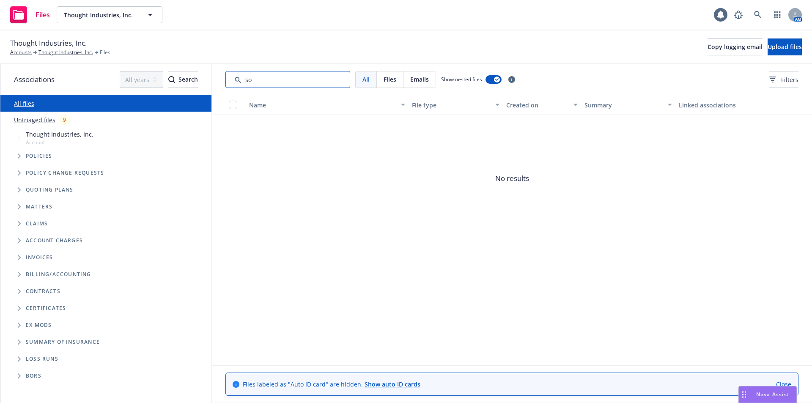
type input "s"
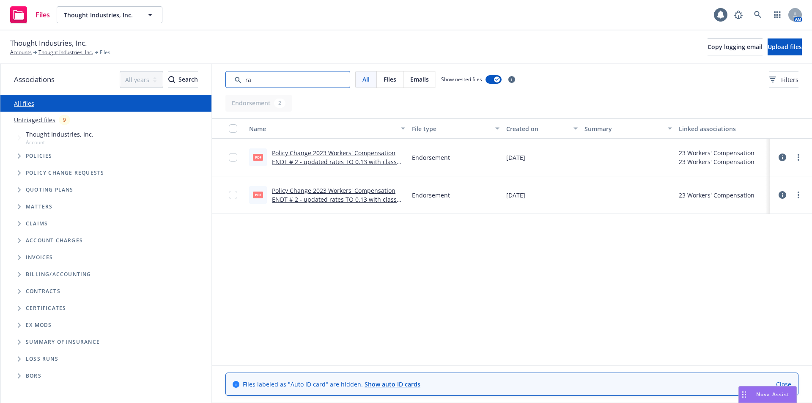
type input "r"
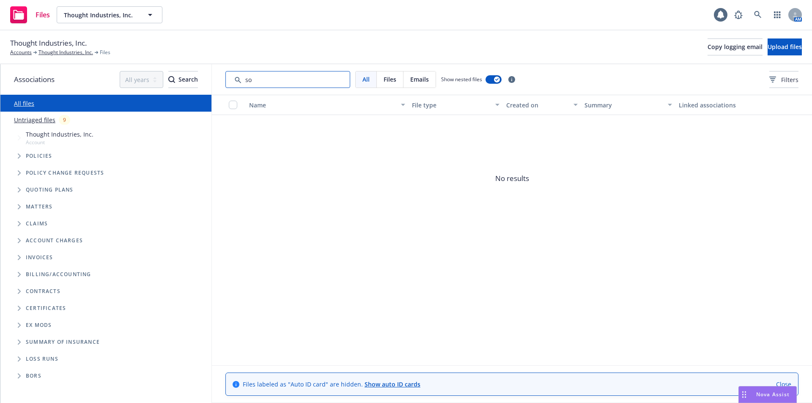
type input "s"
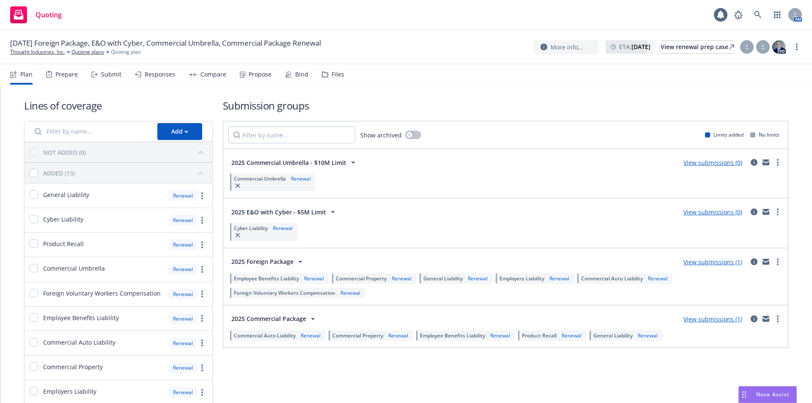
click at [751, 316] on icon "circleInformation" at bounding box center [754, 318] width 7 height 7
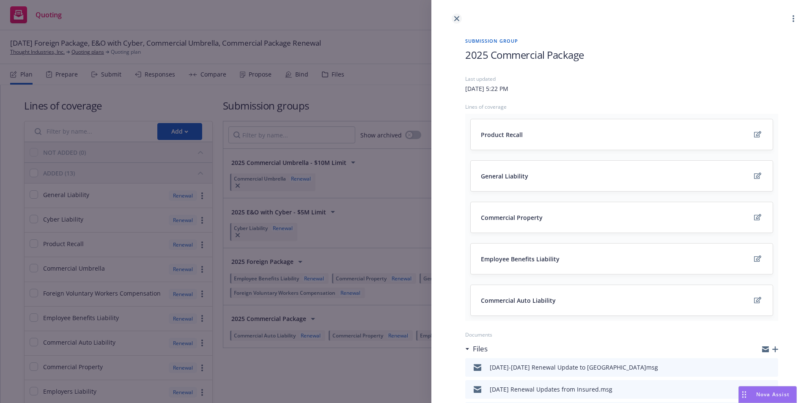
click at [458, 16] on icon "close" at bounding box center [456, 18] width 5 height 5
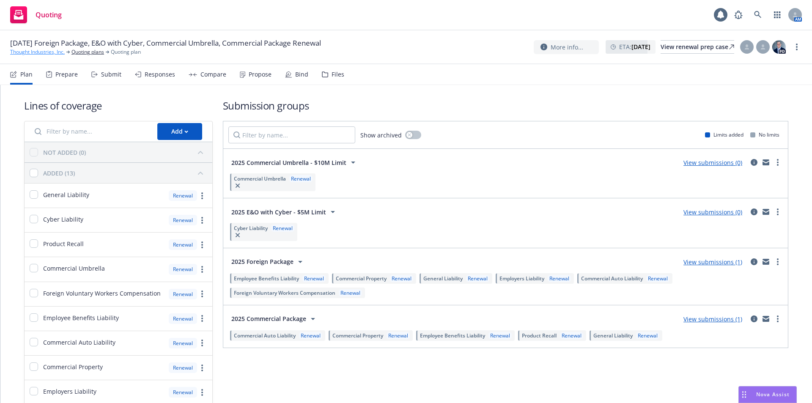
click at [22, 50] on link "Thought Industries, Inc." at bounding box center [37, 52] width 55 height 8
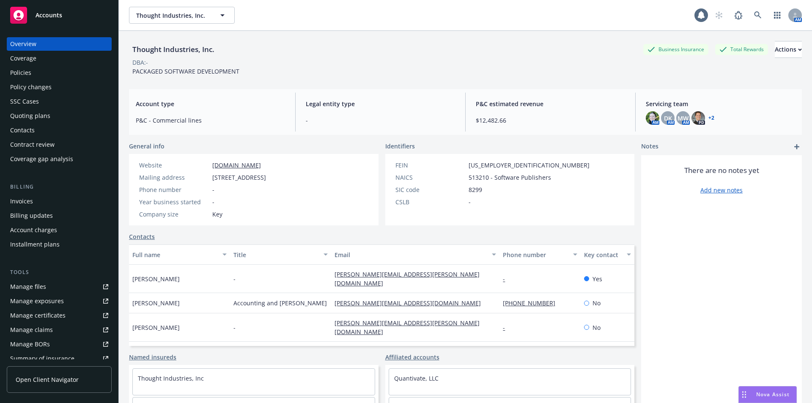
click at [52, 74] on div "Policies" at bounding box center [59, 73] width 98 height 14
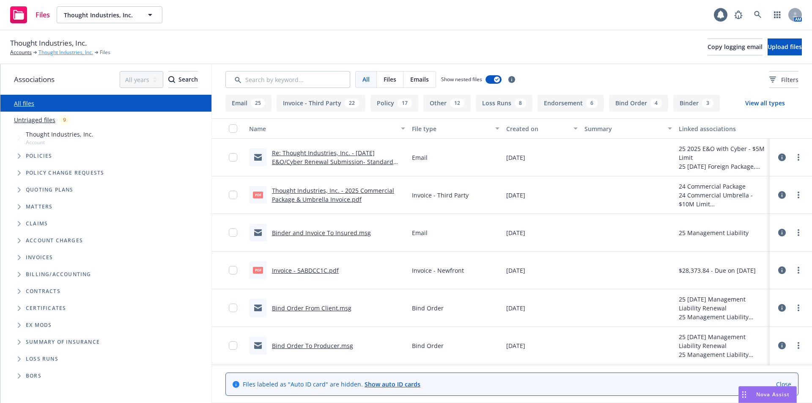
click at [50, 53] on link "Thought Industries, Inc." at bounding box center [65, 53] width 55 height 8
